Goal: Task Accomplishment & Management: Use online tool/utility

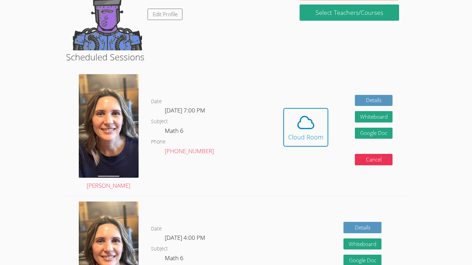
scroll to position [131, 0]
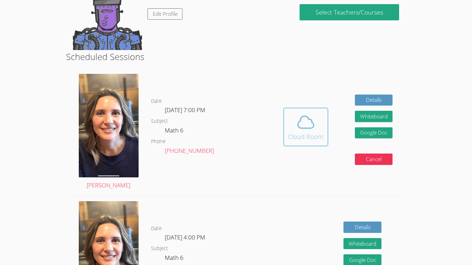
click at [310, 112] on button "Cloud Room" at bounding box center [305, 127] width 45 height 39
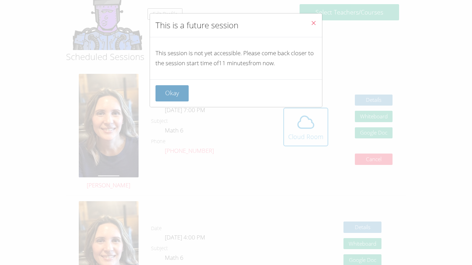
click at [162, 98] on button "Okay" at bounding box center [171, 93] width 33 height 16
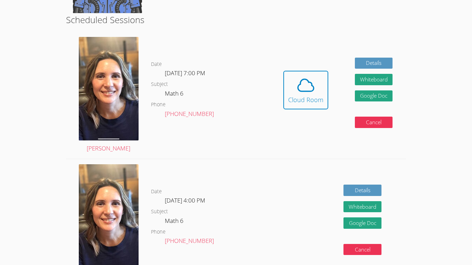
scroll to position [169, 0]
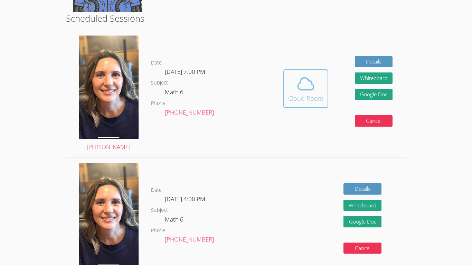
click at [306, 104] on button "Cloud Room" at bounding box center [305, 88] width 45 height 39
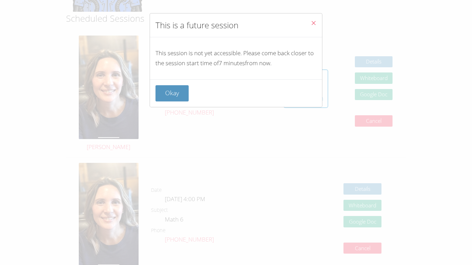
click at [312, 26] on span "Close" at bounding box center [314, 24] width 6 height 8
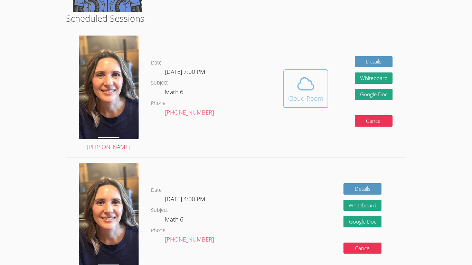
click at [289, 79] on span at bounding box center [305, 83] width 35 height 19
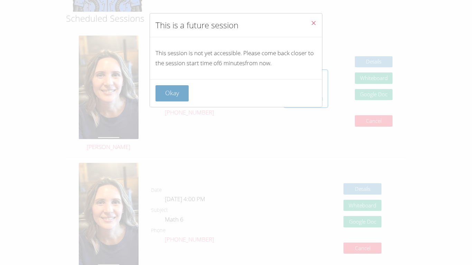
click at [176, 97] on button "Okay" at bounding box center [171, 93] width 33 height 16
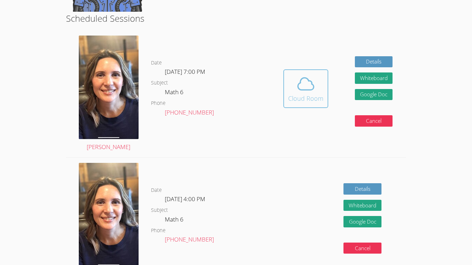
click at [312, 92] on icon at bounding box center [305, 83] width 19 height 19
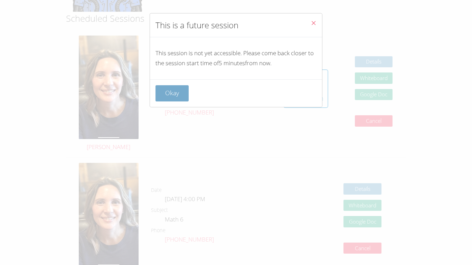
click at [174, 89] on button "Okay" at bounding box center [171, 93] width 33 height 16
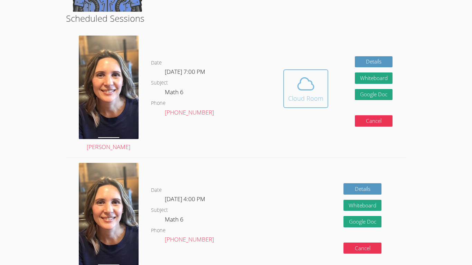
click at [304, 95] on div "Cloud Room" at bounding box center [305, 99] width 35 height 10
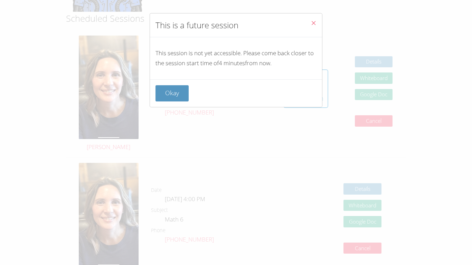
click at [311, 30] on button "Close" at bounding box center [313, 23] width 17 height 21
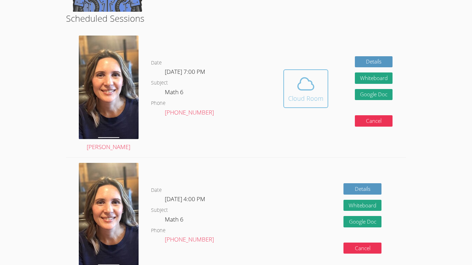
click at [316, 94] on div "Cloud Room" at bounding box center [305, 99] width 35 height 10
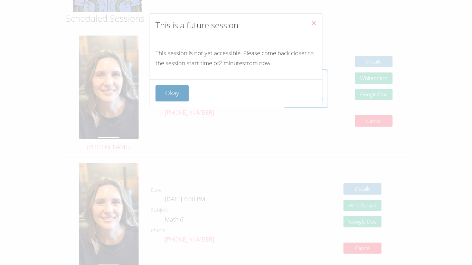
click at [166, 95] on button "Okay" at bounding box center [171, 93] width 33 height 16
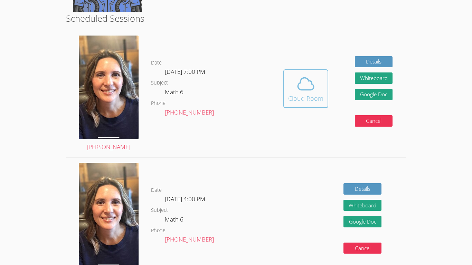
click at [296, 93] on icon at bounding box center [305, 83] width 19 height 19
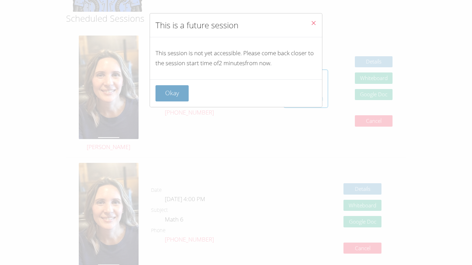
click at [175, 95] on button "Okay" at bounding box center [171, 93] width 33 height 16
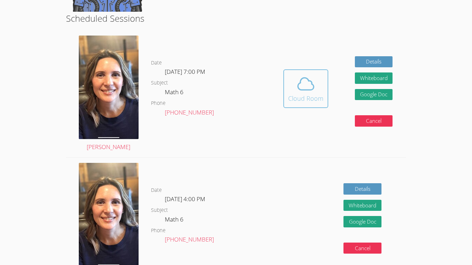
click at [305, 99] on div "Cloud Room" at bounding box center [305, 99] width 35 height 10
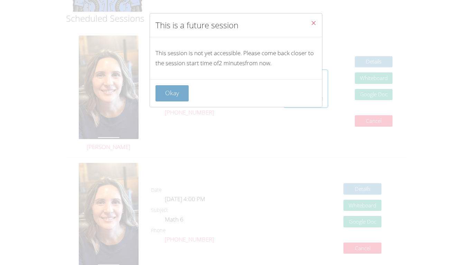
click at [179, 97] on button "Okay" at bounding box center [171, 93] width 33 height 16
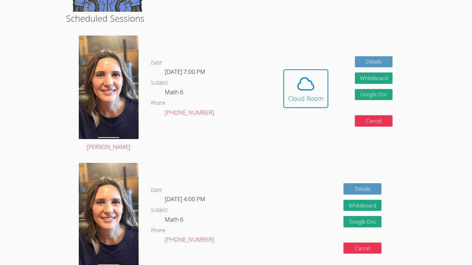
click at [283, 93] on div "Hidden Cloud Room Details Whiteboard Hidden Google Doc Cancel" at bounding box center [338, 93] width 136 height 127
click at [298, 98] on div "Cloud Room" at bounding box center [305, 99] width 35 height 10
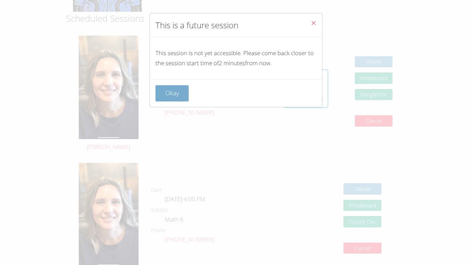
click at [159, 92] on button "Okay" at bounding box center [171, 93] width 33 height 16
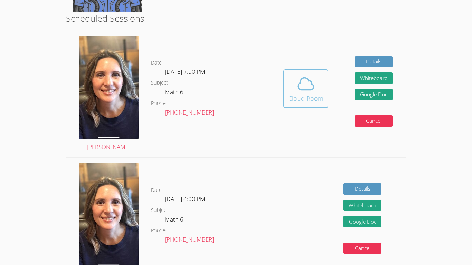
click at [300, 94] on div "Cloud Room" at bounding box center [305, 99] width 35 height 10
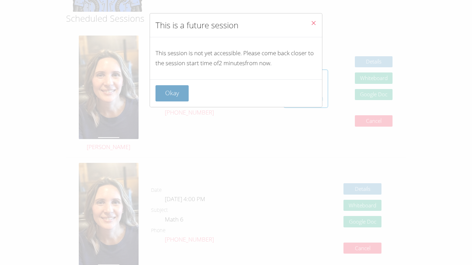
click at [187, 99] on button "Okay" at bounding box center [171, 93] width 33 height 16
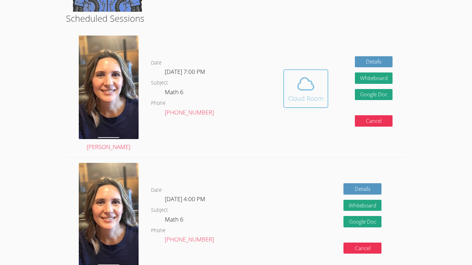
click at [307, 85] on icon at bounding box center [305, 83] width 19 height 19
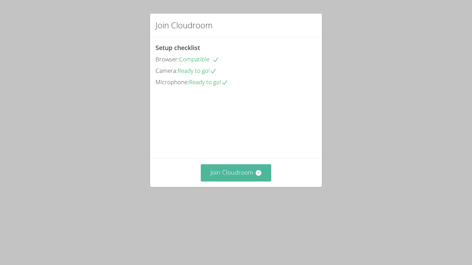
click at [238, 181] on button "Join Cloudroom" at bounding box center [236, 172] width 71 height 17
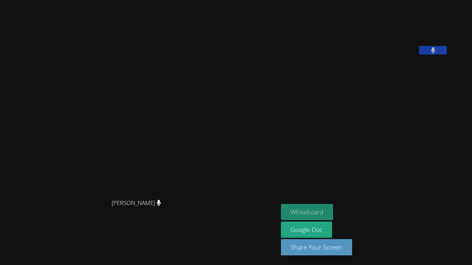
click at [321, 211] on button "Whiteboard" at bounding box center [307, 212] width 52 height 16
click at [325, 208] on button "Whiteboard" at bounding box center [307, 212] width 52 height 16
